Goal: Use online tool/utility: Utilize a website feature to perform a specific function

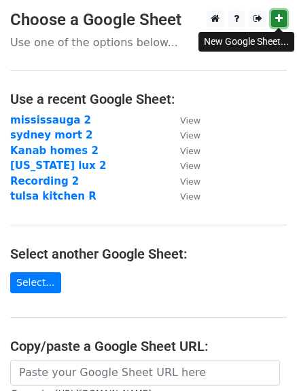
click at [277, 20] on icon at bounding box center [278, 19] width 7 height 10
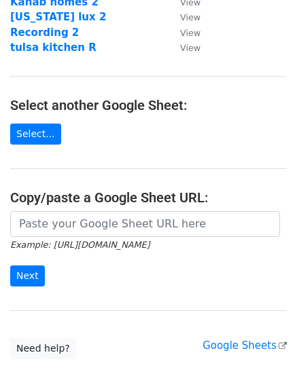
scroll to position [155, 0]
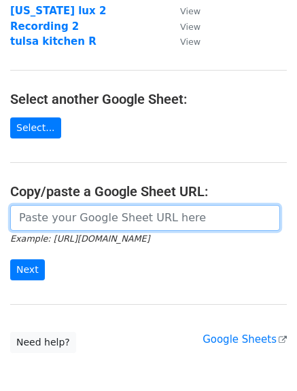
click at [203, 218] on input "url" at bounding box center [145, 218] width 270 height 26
paste input "[URL][DOMAIN_NAME]"
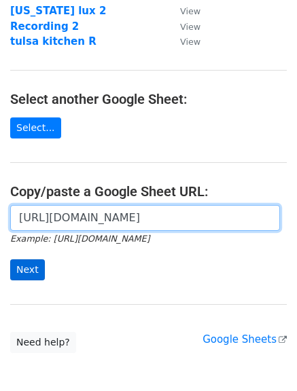
type input "[URL][DOMAIN_NAME]"
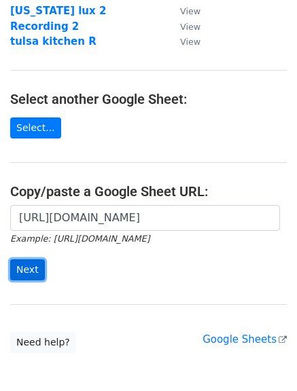
click at [26, 266] on input "Next" at bounding box center [27, 269] width 35 height 21
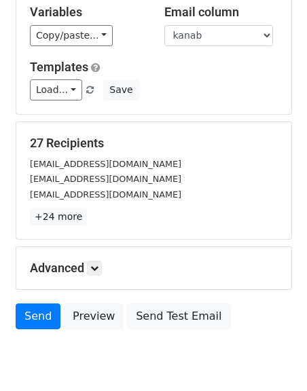
scroll to position [137, 0]
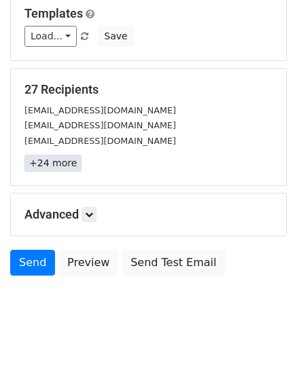
click at [52, 167] on link "+24 more" at bounding box center [52, 163] width 57 height 17
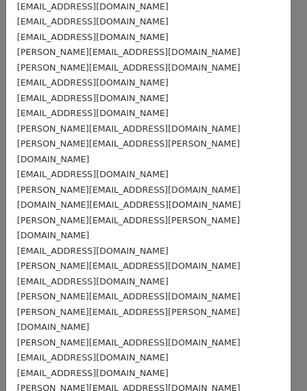
scroll to position [145, 0]
